Goal: Task Accomplishment & Management: Use online tool/utility

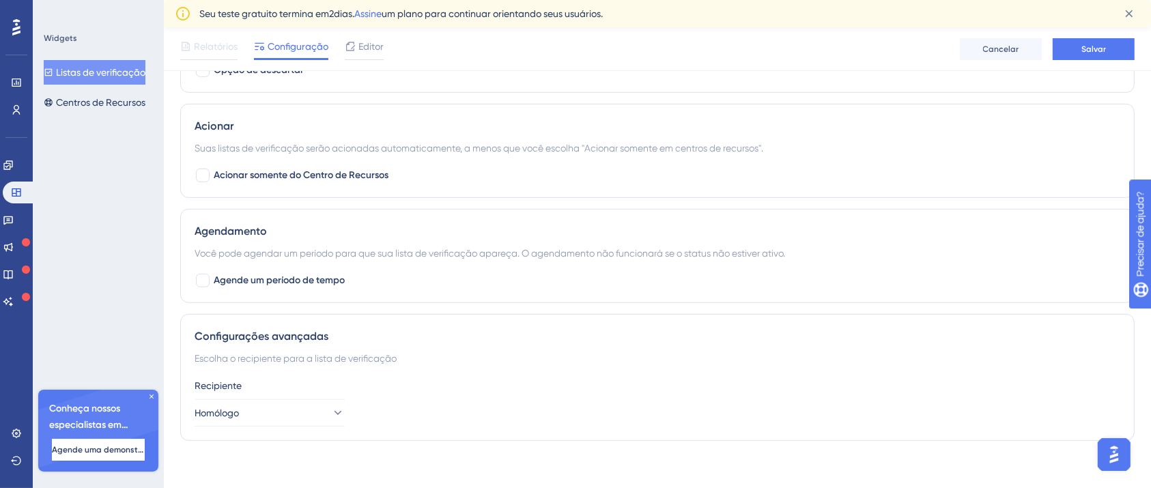
scroll to position [690, 0]
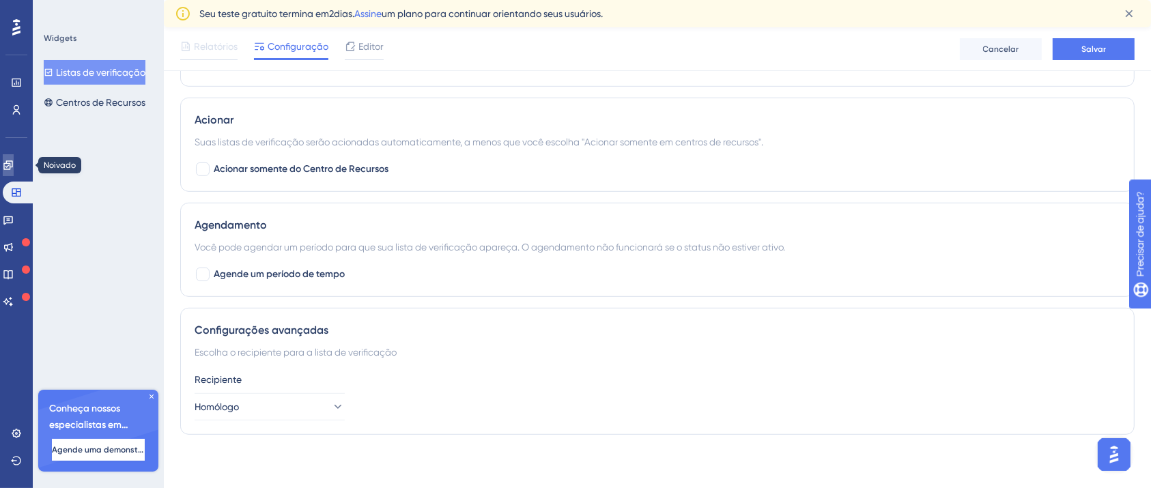
click at [12, 170] on icon at bounding box center [8, 165] width 11 height 11
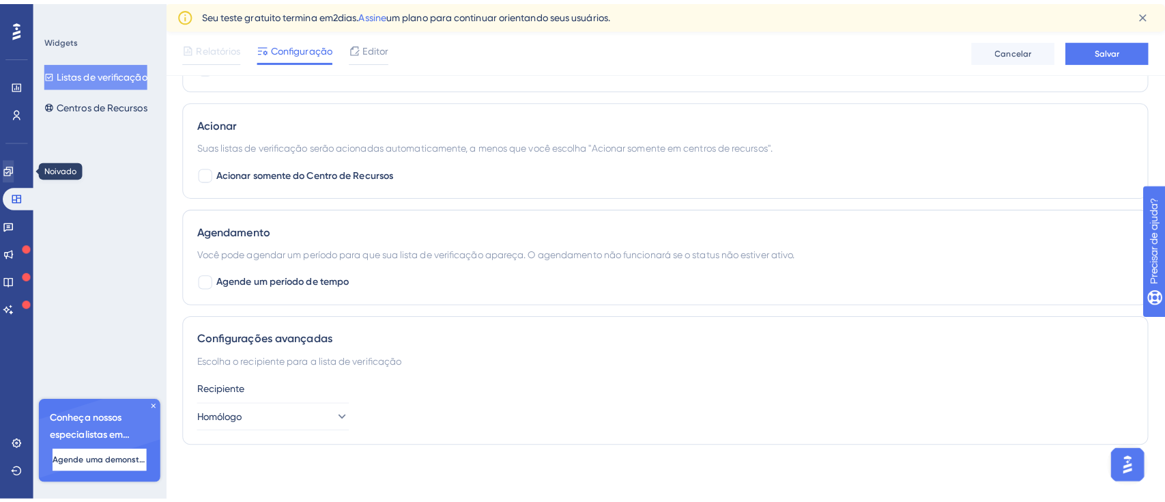
scroll to position [677, 0]
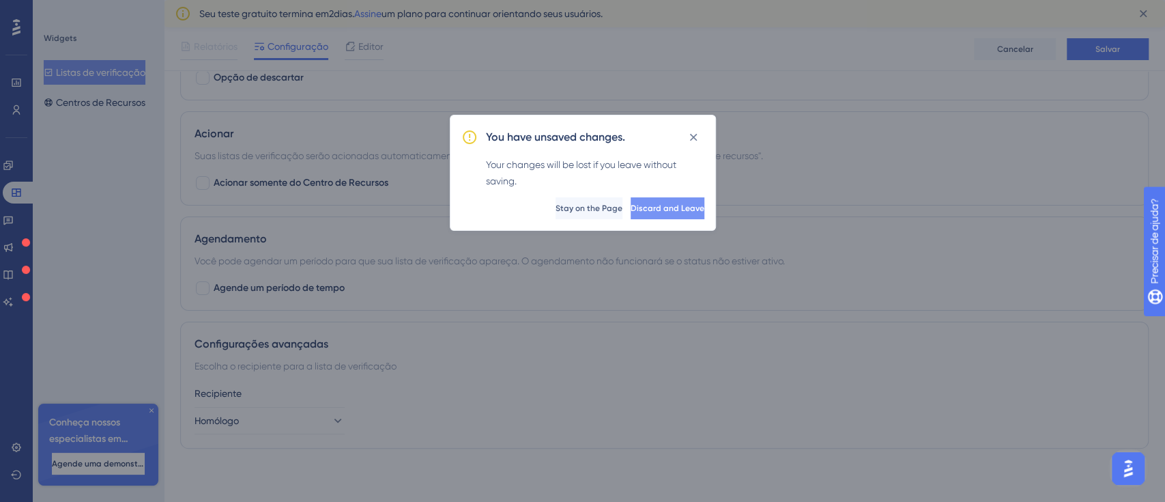
click at [661, 206] on span "Discard and Leave" at bounding box center [668, 208] width 74 height 11
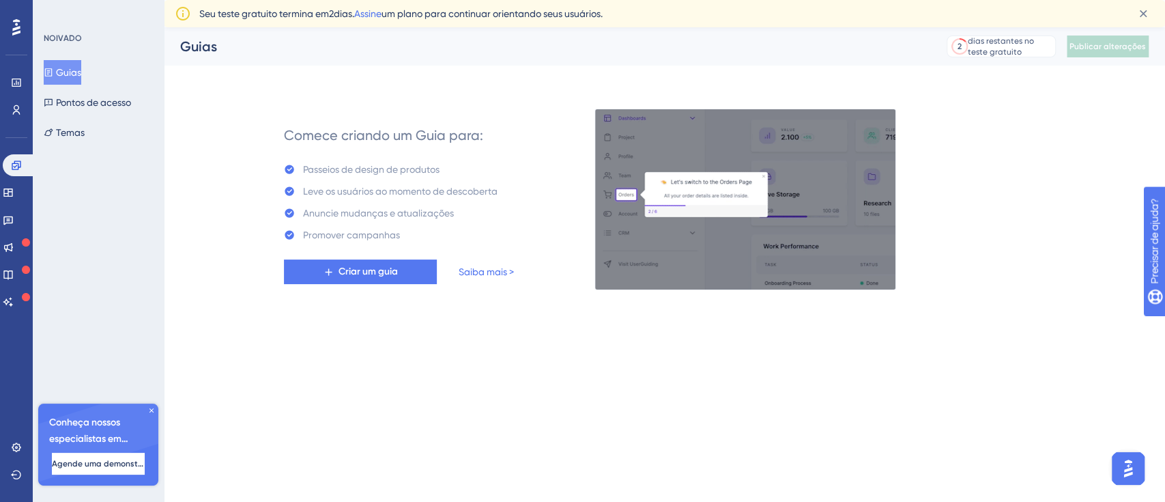
click at [79, 116] on div "Guias Pontos de acesso Temas" at bounding box center [99, 102] width 111 height 85
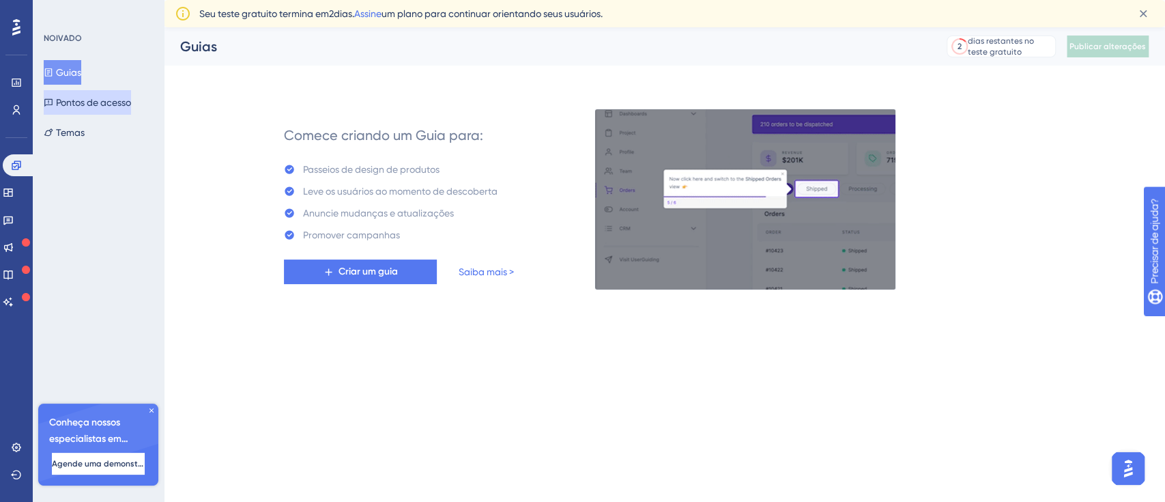
click at [79, 110] on font "Pontos de acesso" at bounding box center [93, 102] width 75 height 16
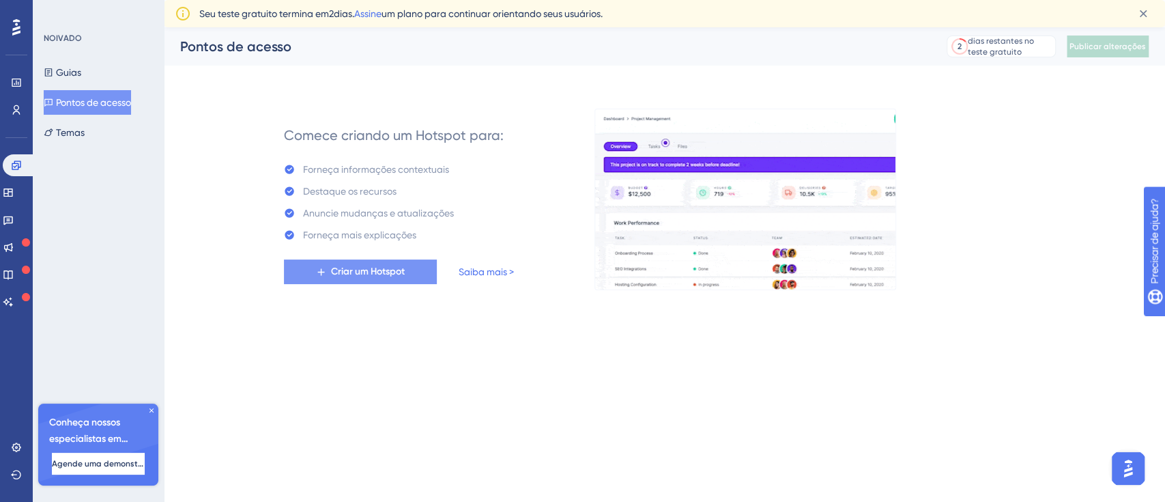
click at [361, 279] on span "Criar um Hotspot" at bounding box center [368, 272] width 74 height 16
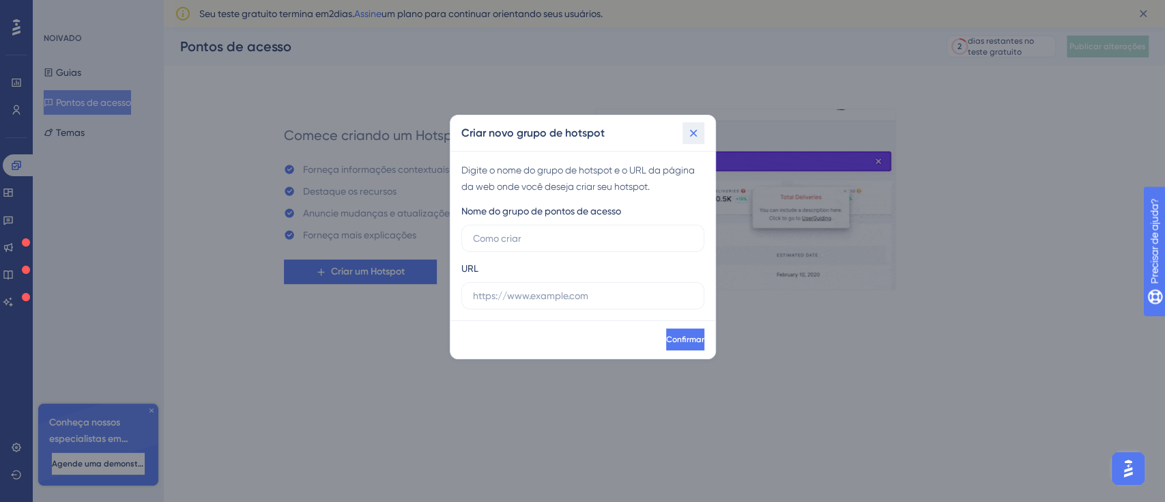
click at [693, 131] on icon at bounding box center [694, 133] width 14 height 14
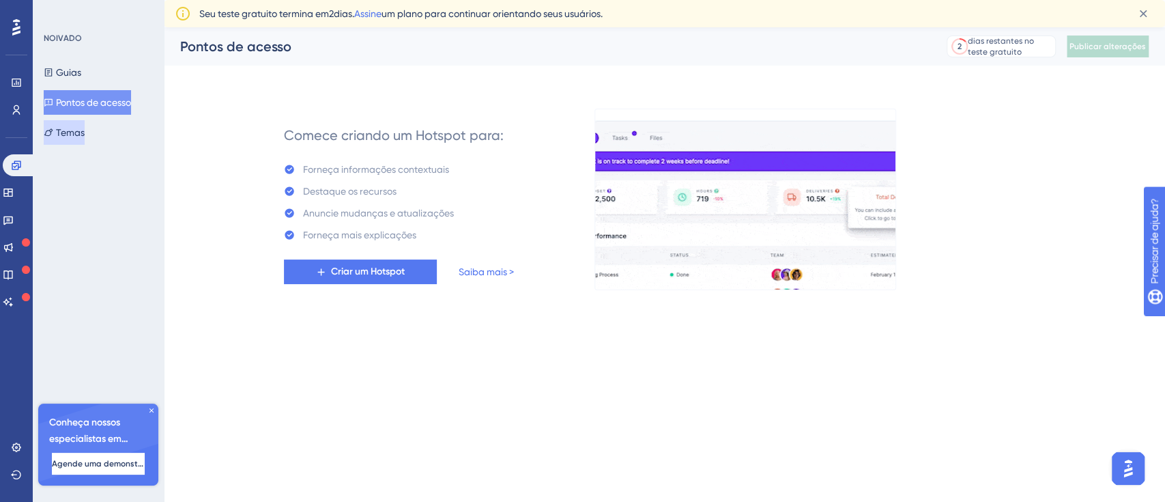
click at [85, 142] on button "Temas" at bounding box center [64, 132] width 41 height 25
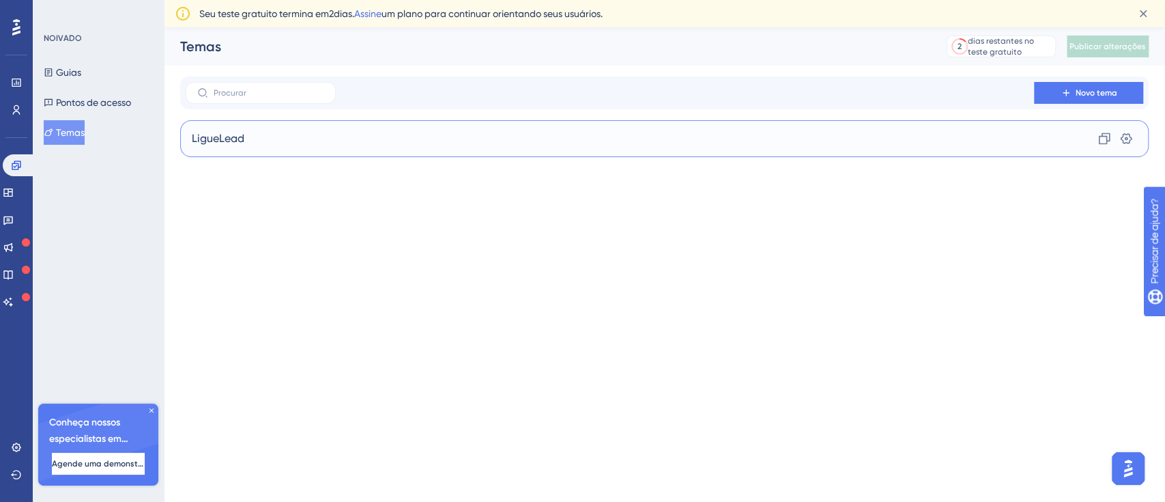
click at [309, 140] on div "LigueLead Clone Configurações" at bounding box center [664, 138] width 969 height 37
